Goal: Transaction & Acquisition: Purchase product/service

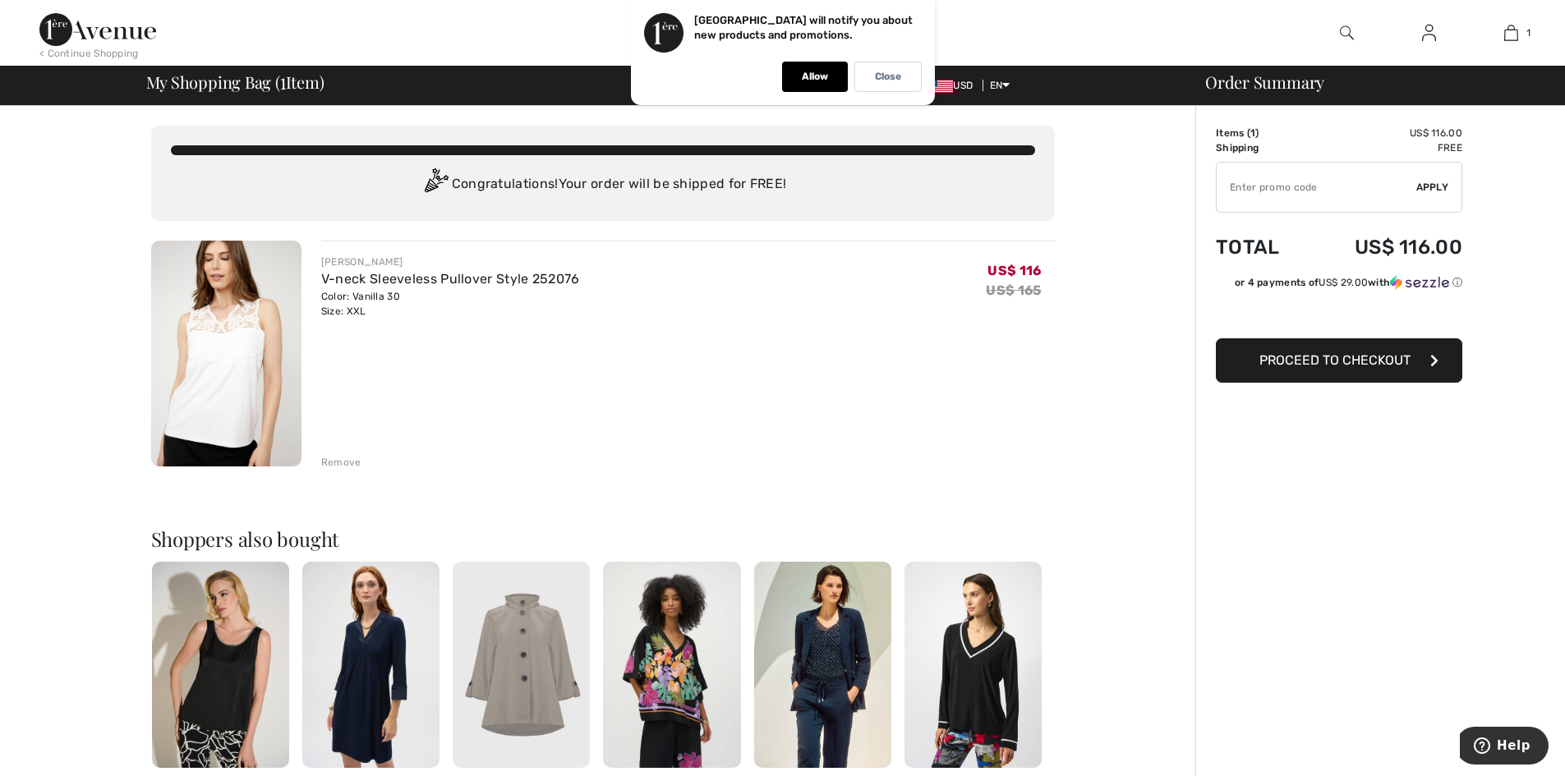
type input "NEW15"
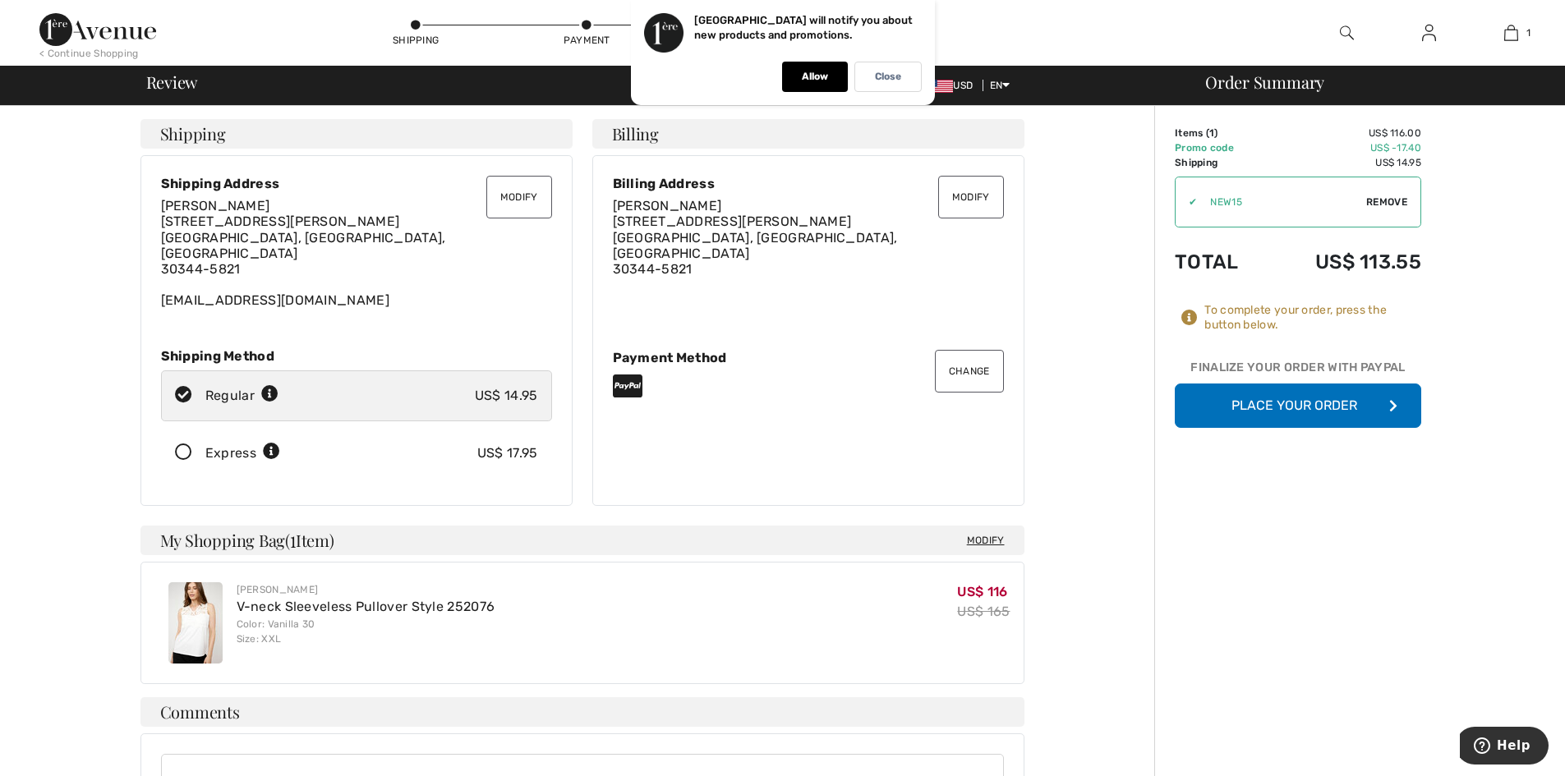
click at [1296, 397] on button "Place Your Order" at bounding box center [1297, 406] width 246 height 44
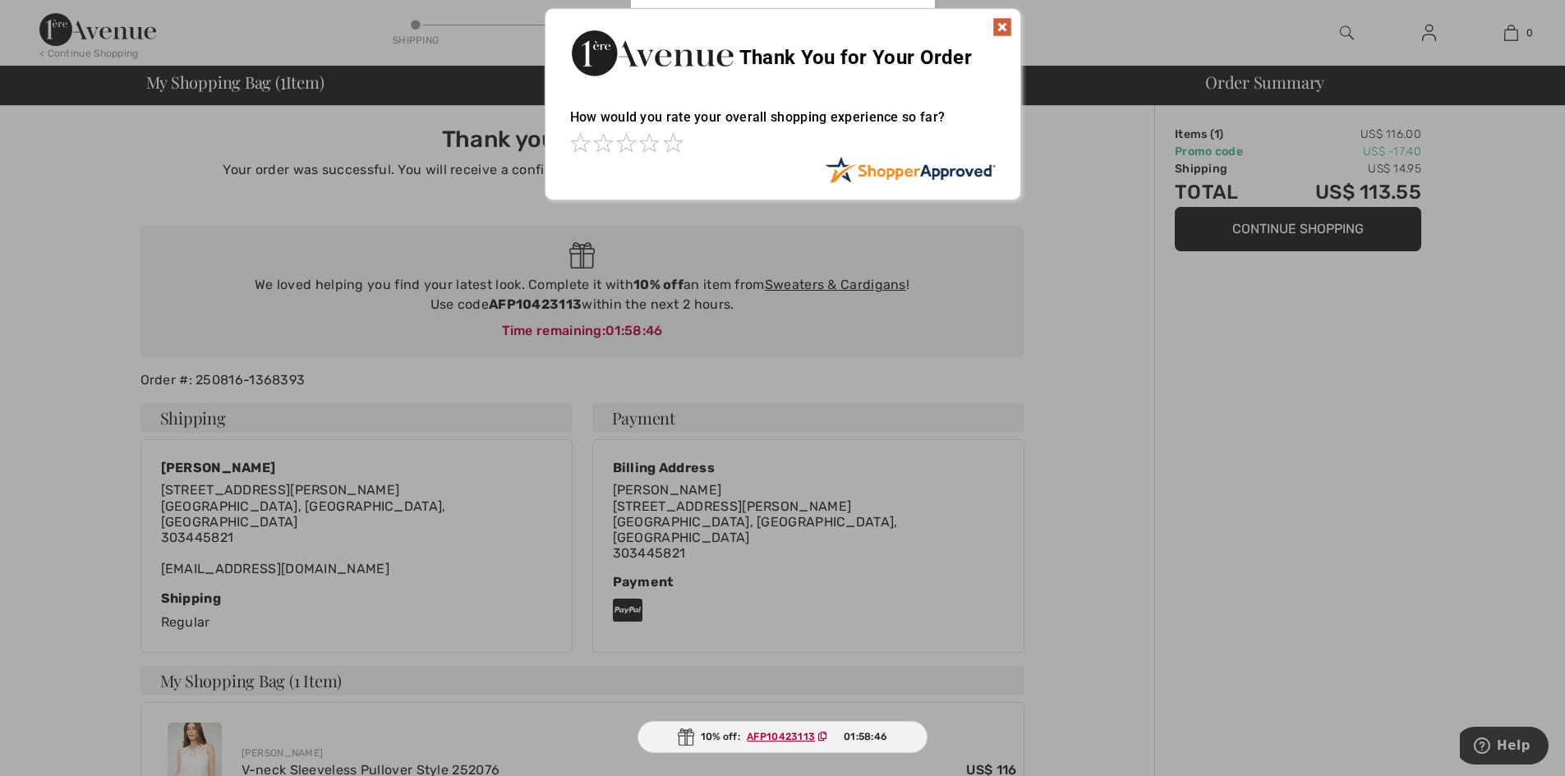
click at [1001, 24] on img at bounding box center [1002, 27] width 20 height 20
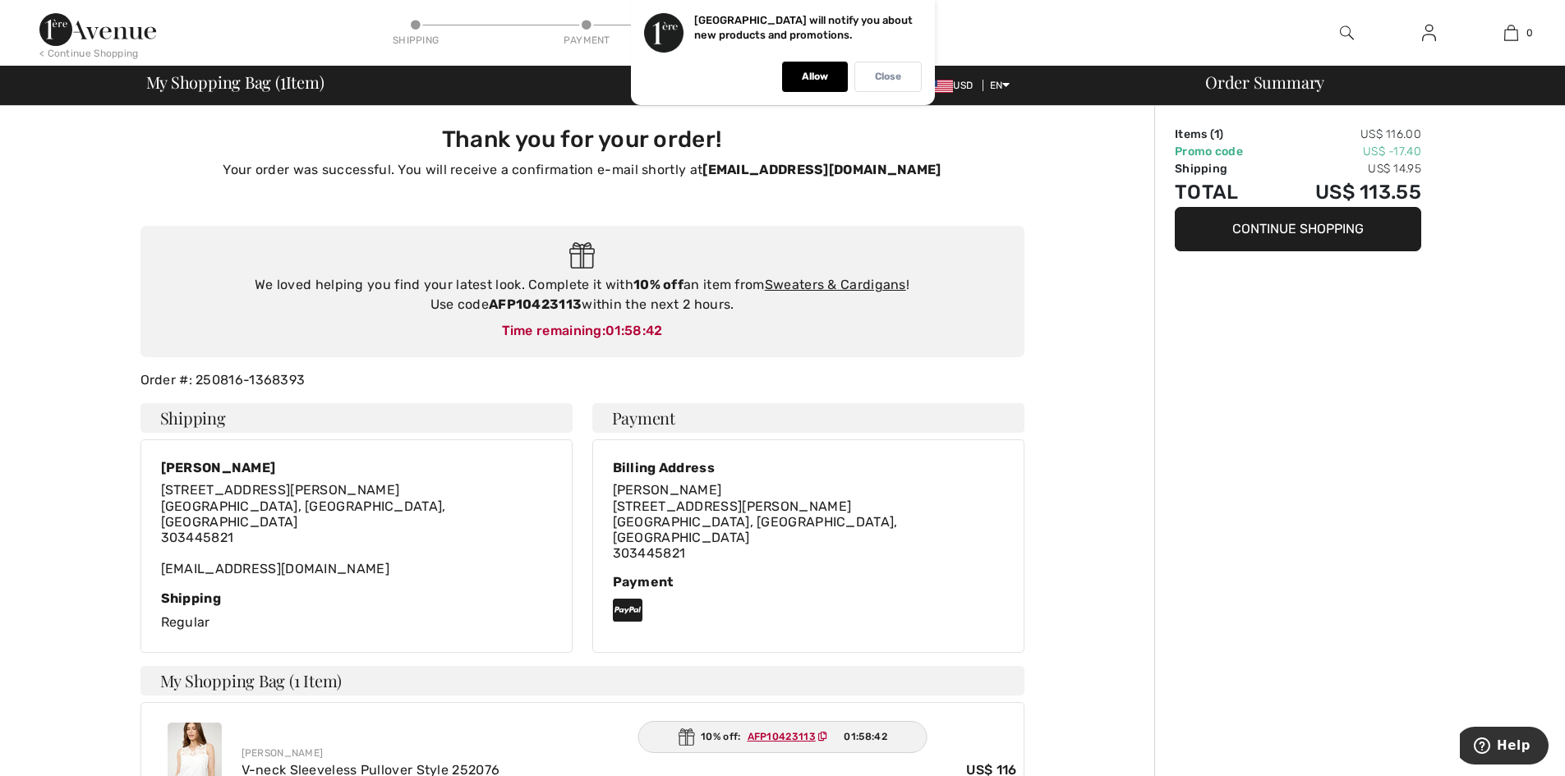
click at [898, 77] on p "Close" at bounding box center [888, 77] width 26 height 12
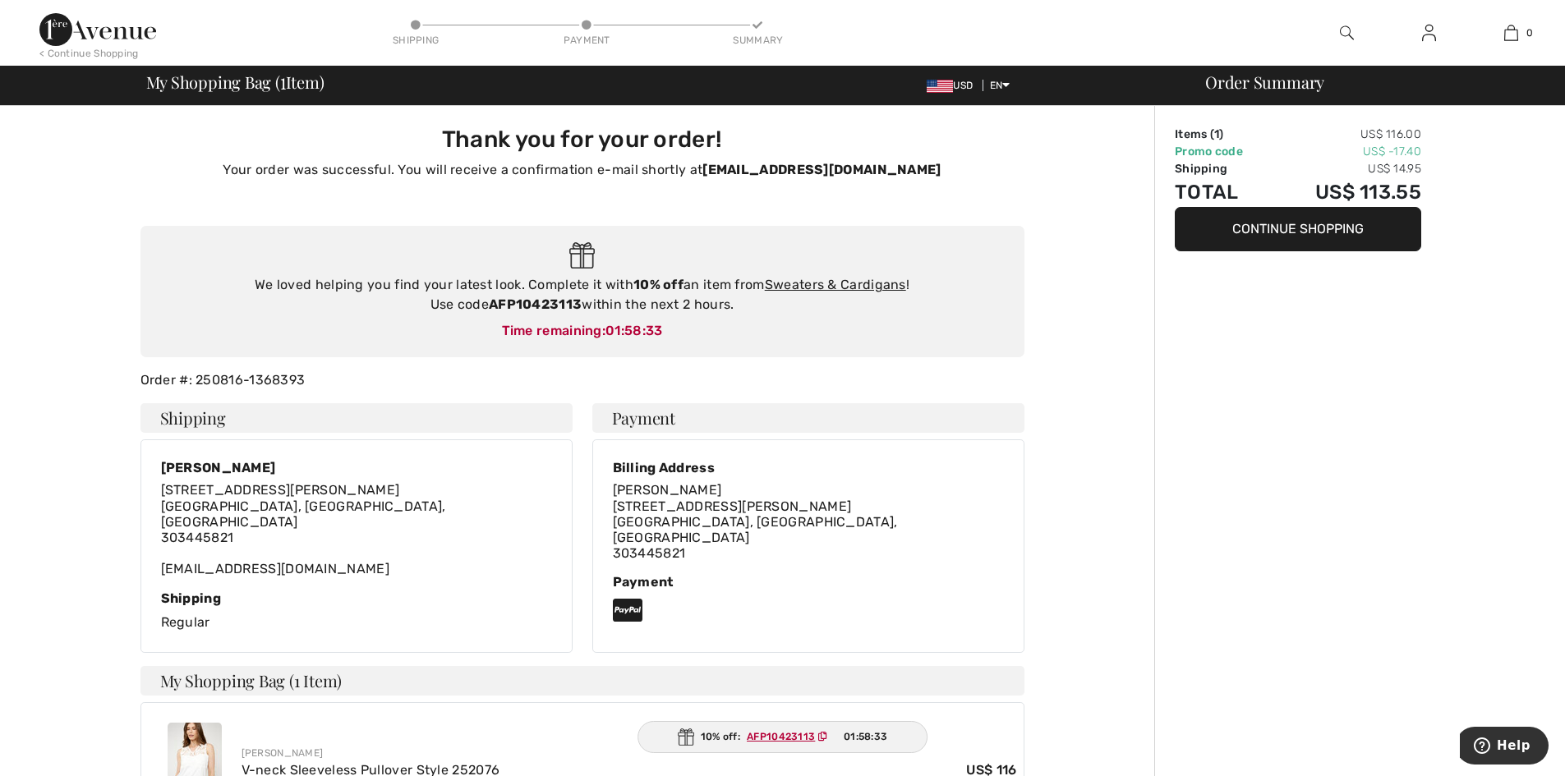
click at [1273, 229] on button "Continue Shopping" at bounding box center [1297, 229] width 246 height 44
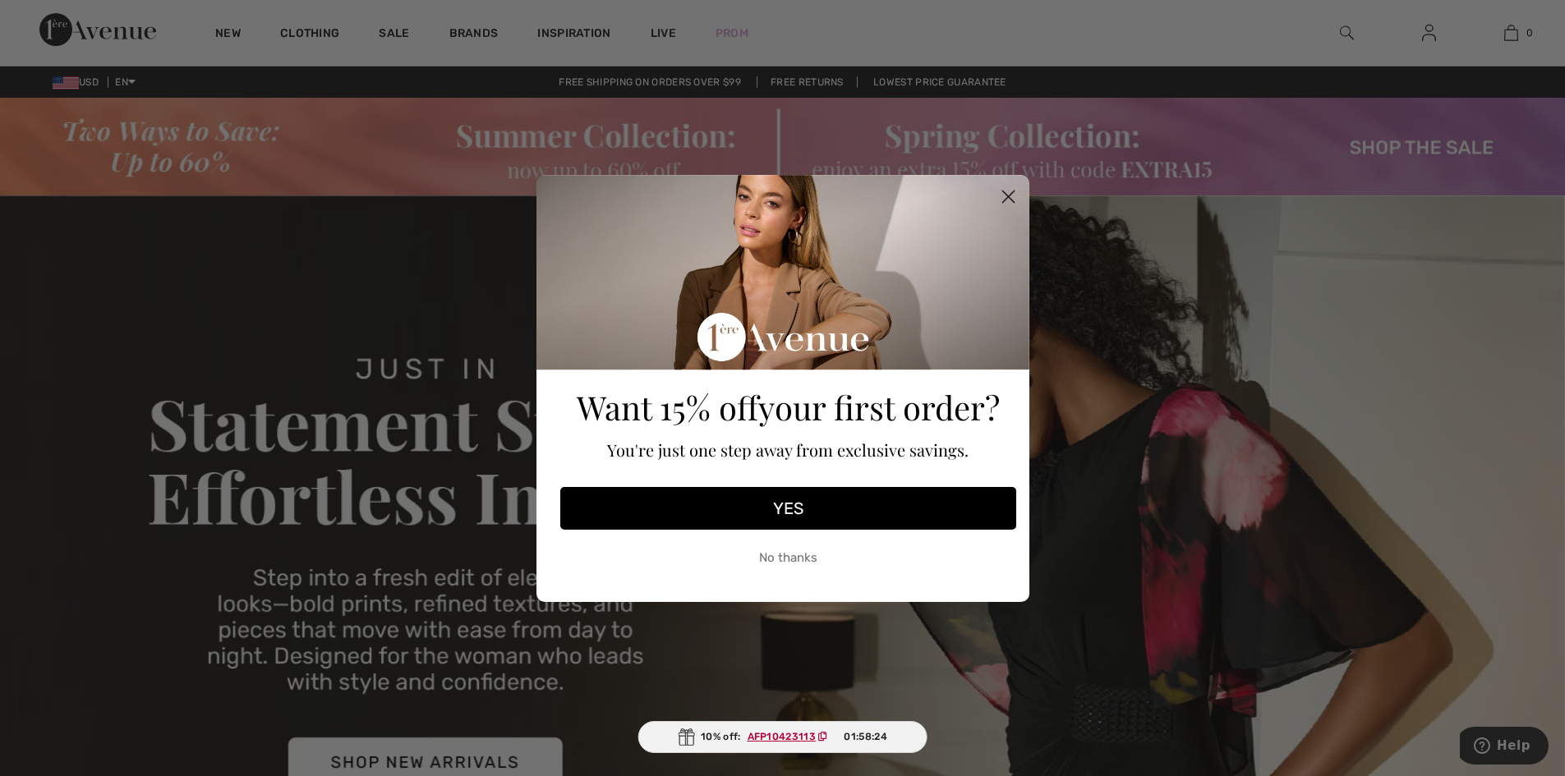
click at [1003, 197] on circle "Close dialog" at bounding box center [1007, 195] width 27 height 27
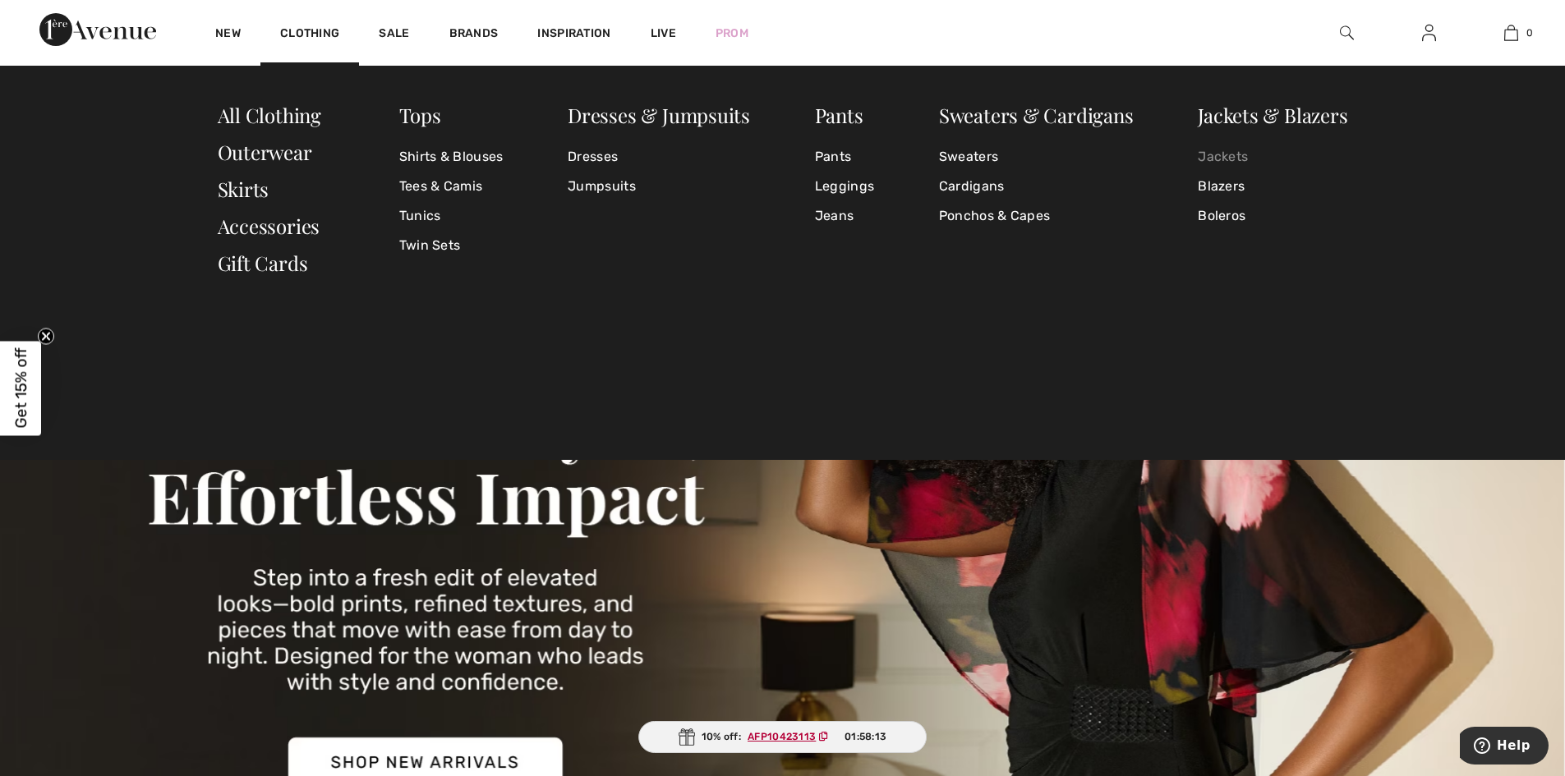
click at [1213, 154] on link "Jackets" at bounding box center [1271, 157] width 149 height 30
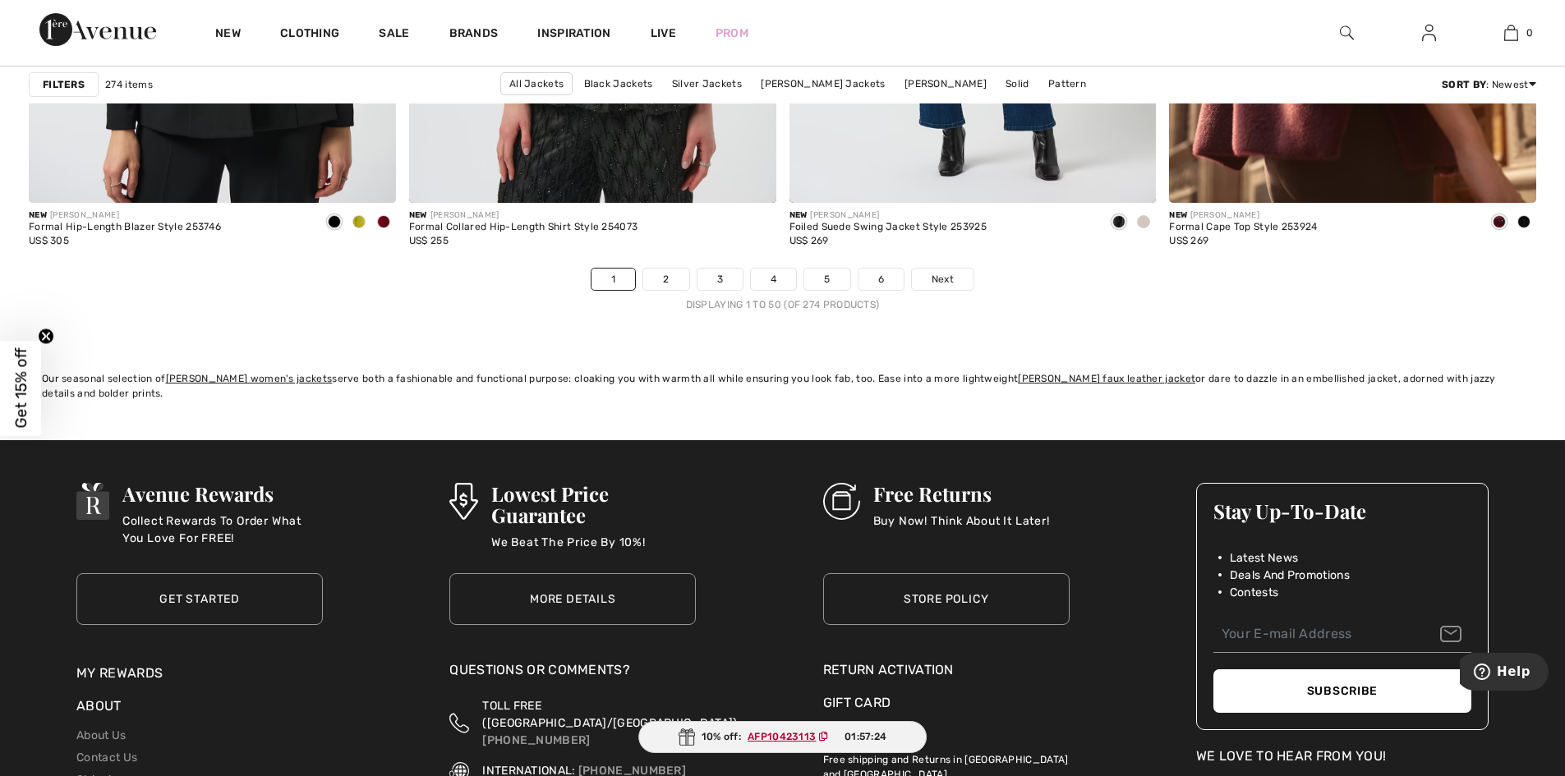
scroll to position [9646, 0]
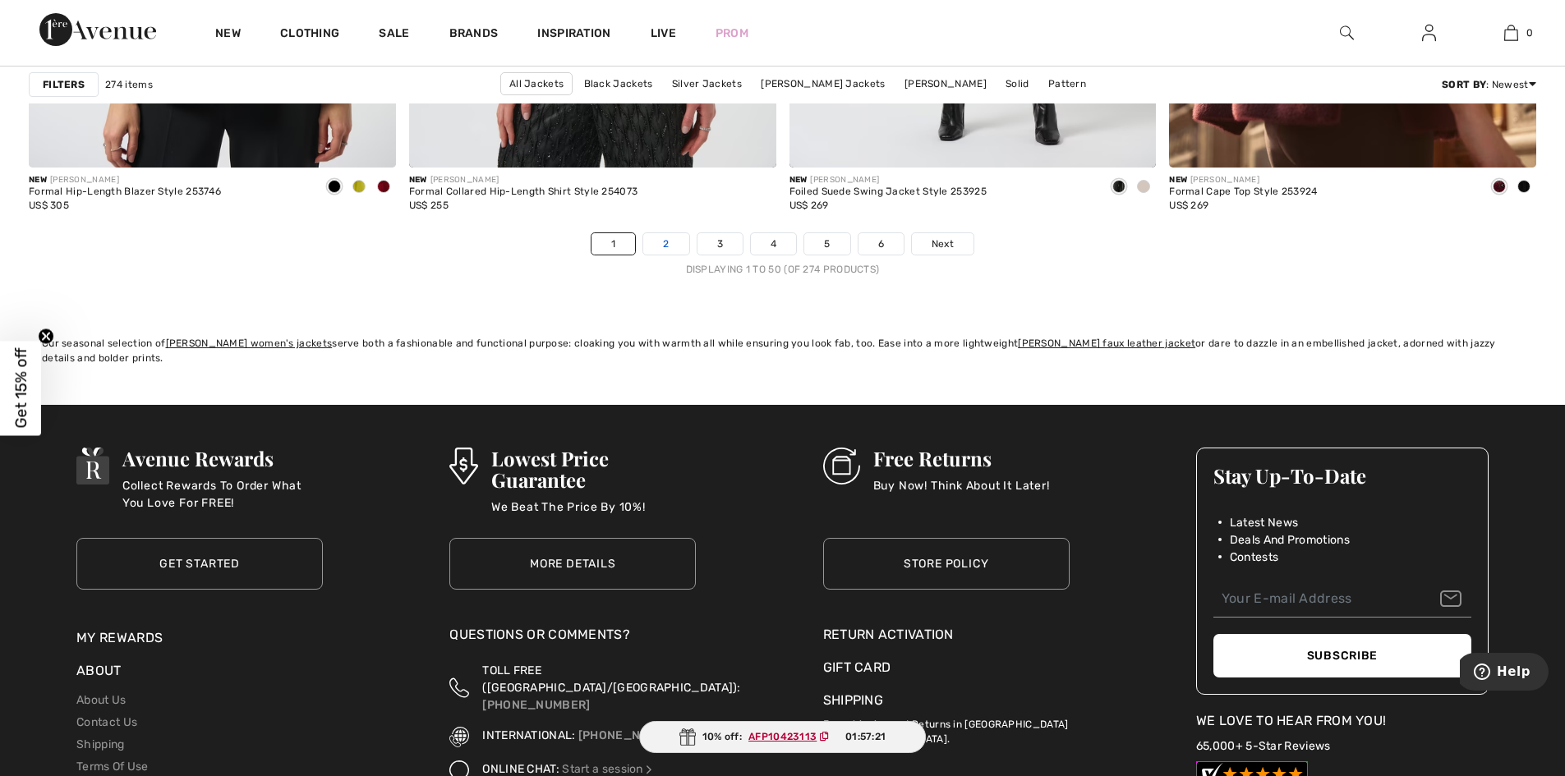
click at [675, 236] on link "2" at bounding box center [665, 243] width 45 height 21
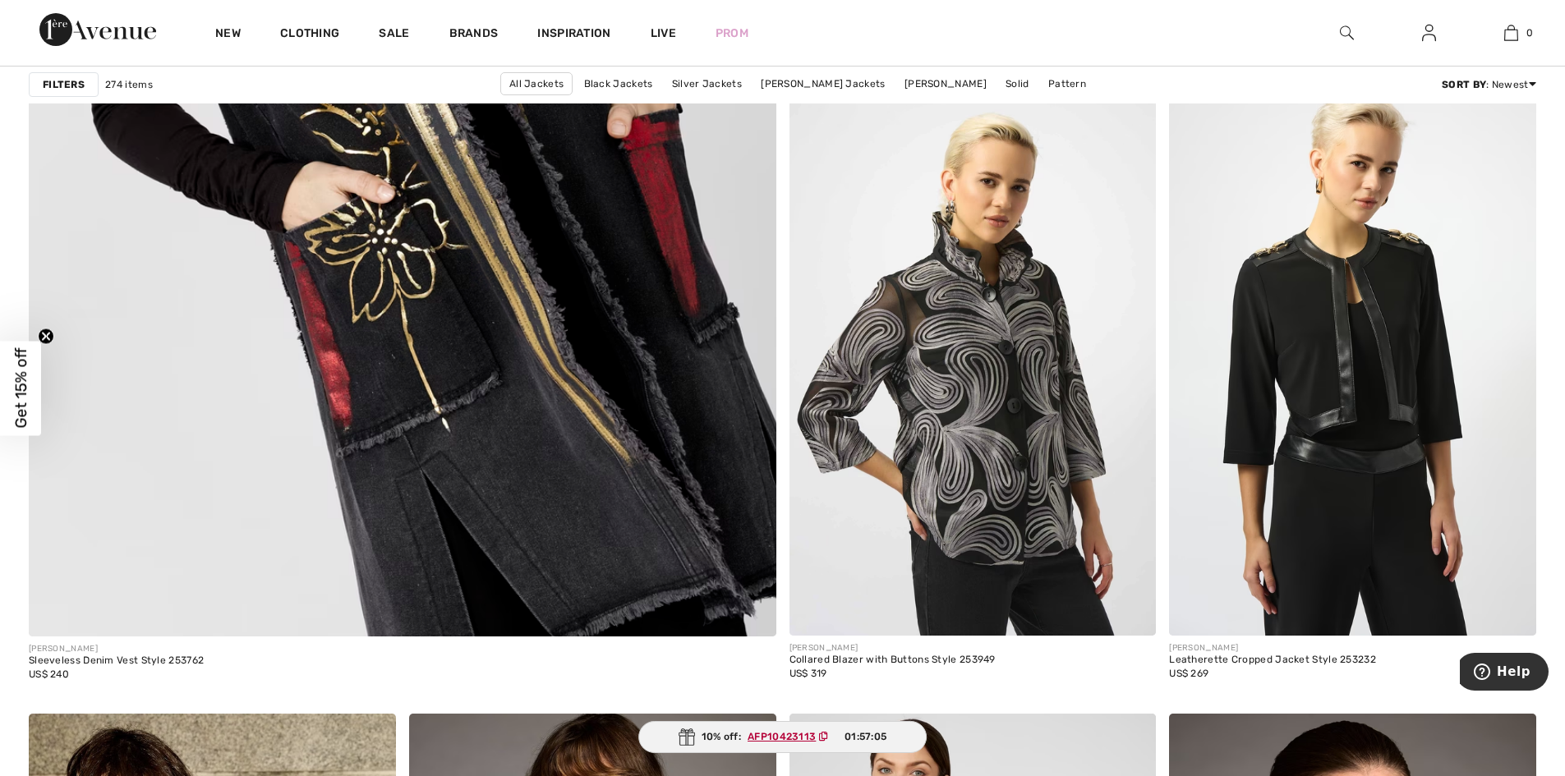
scroll to position [5857, 0]
